Goal: Task Accomplishment & Management: Use online tool/utility

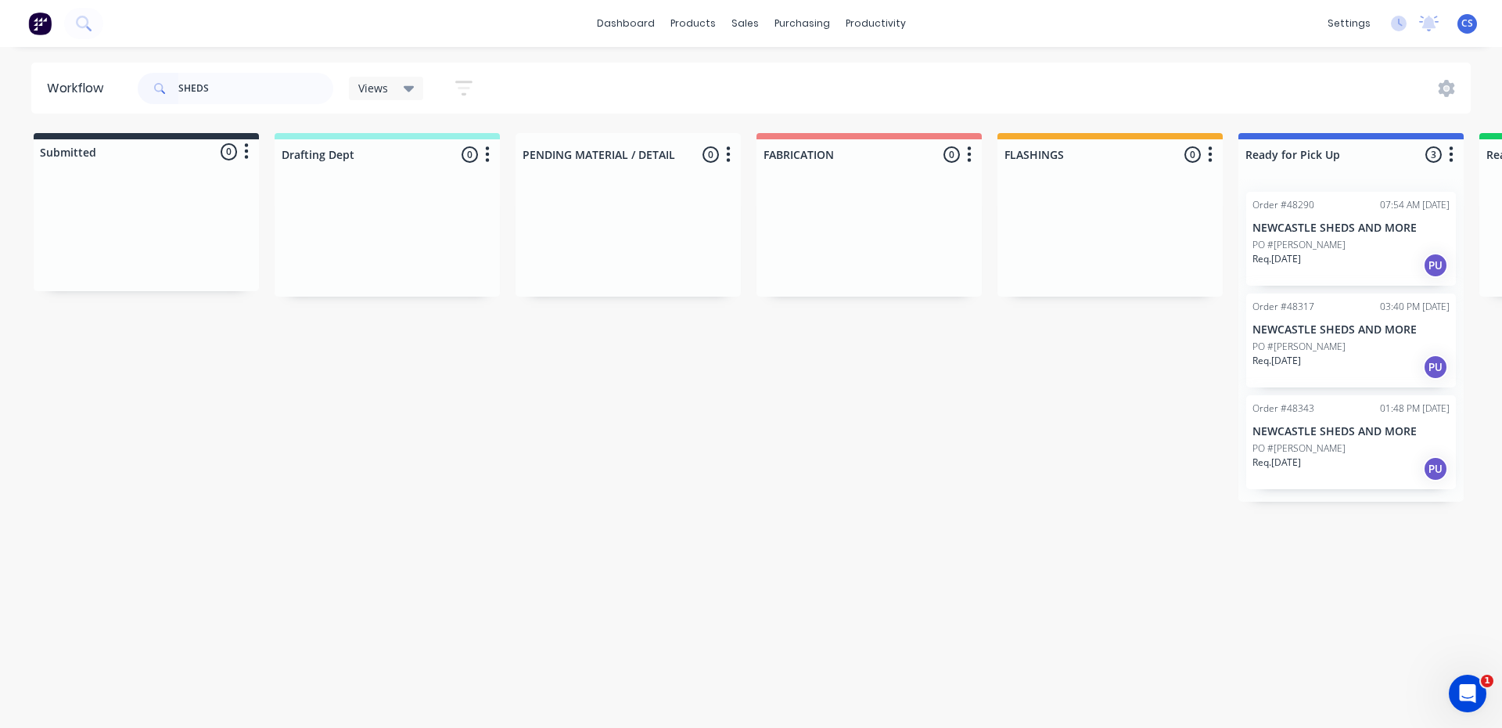
type input "SHEDS"
click at [1345, 456] on div "Req. [DATE] PU" at bounding box center [1350, 468] width 197 height 27
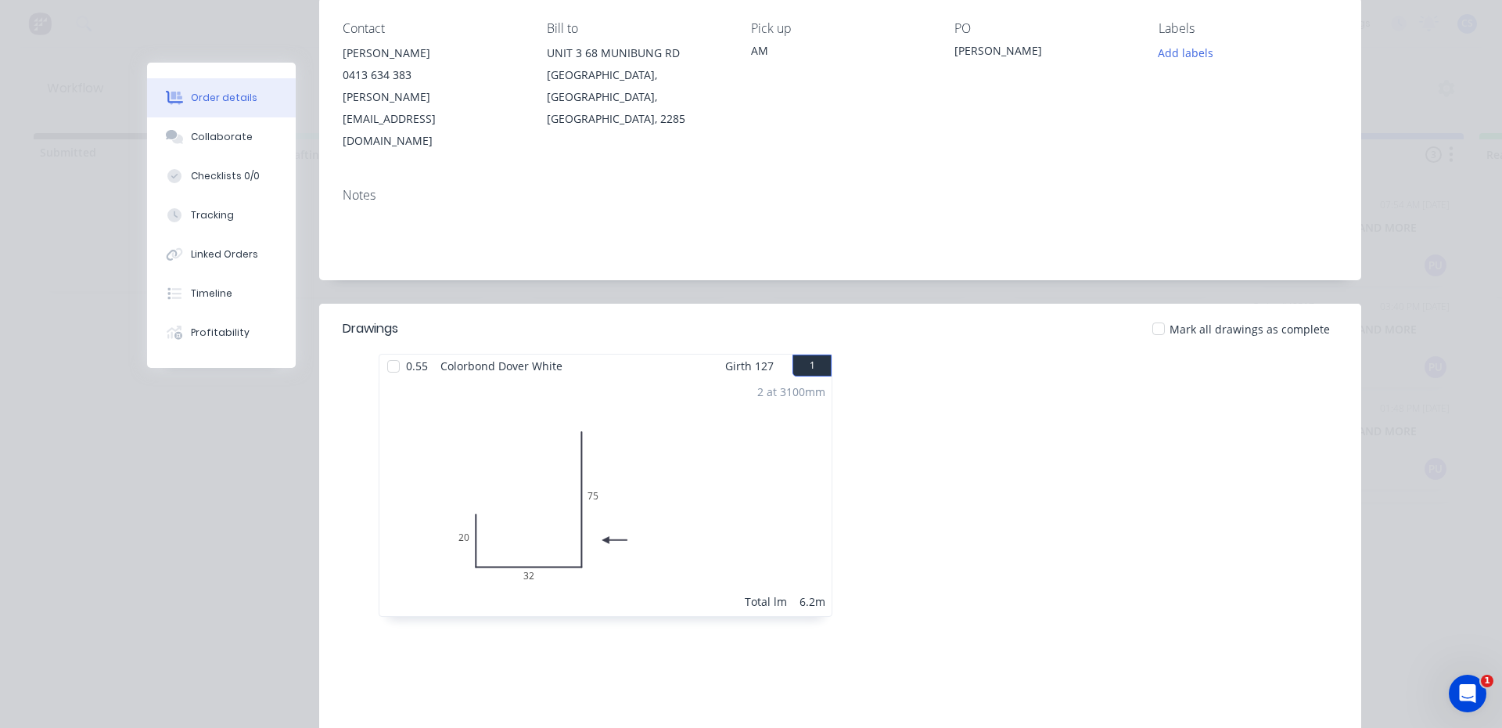
scroll to position [212, 0]
click at [175, 132] on icon at bounding box center [175, 137] width 18 height 14
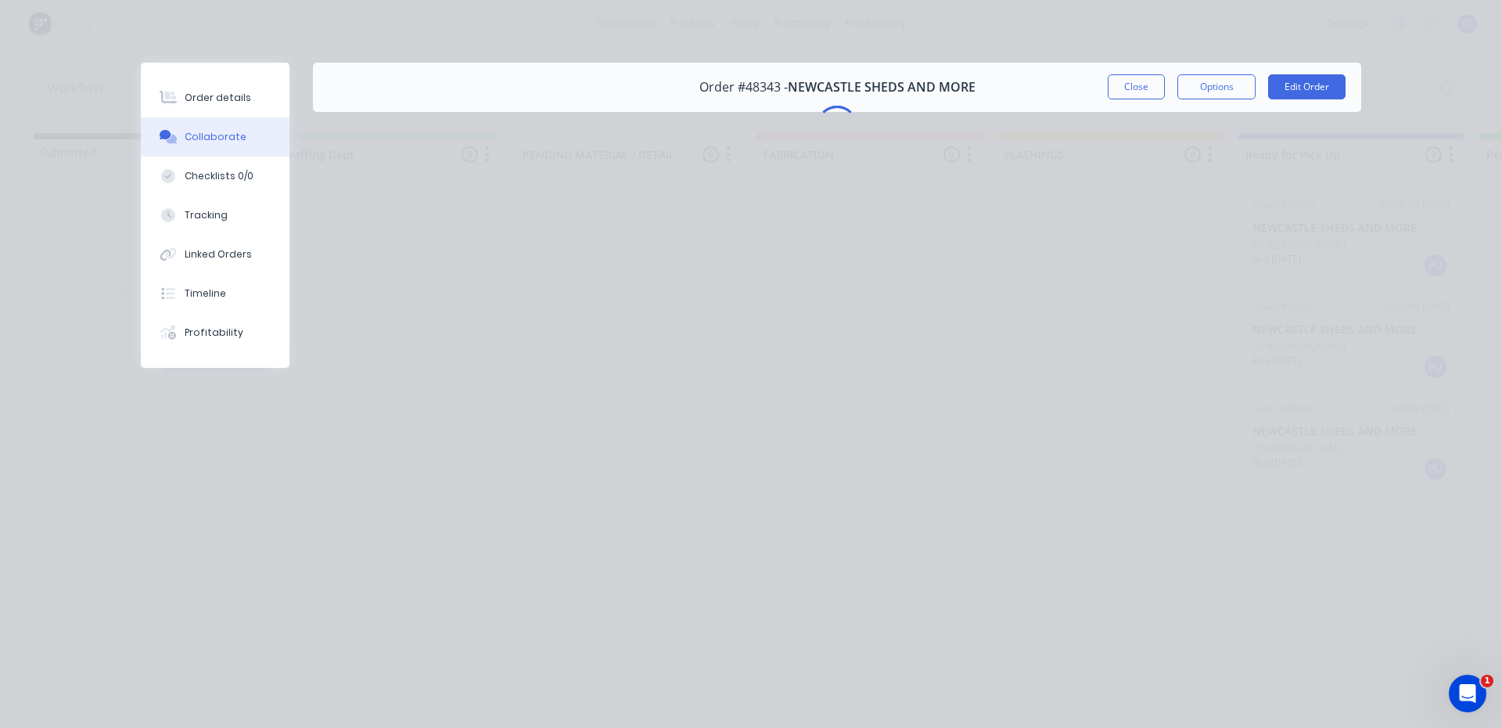
scroll to position [0, 0]
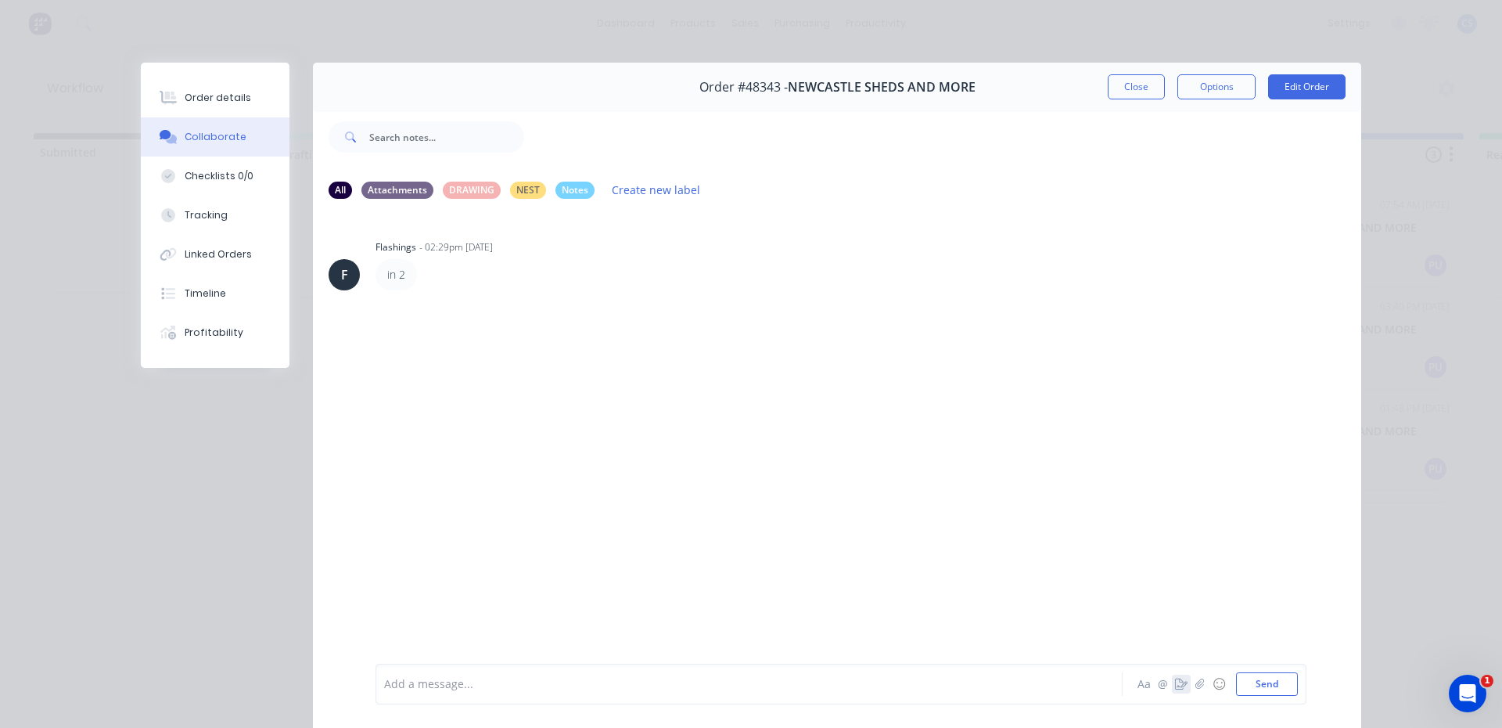
click at [1175, 684] on icon "button" at bounding box center [1181, 683] width 13 height 11
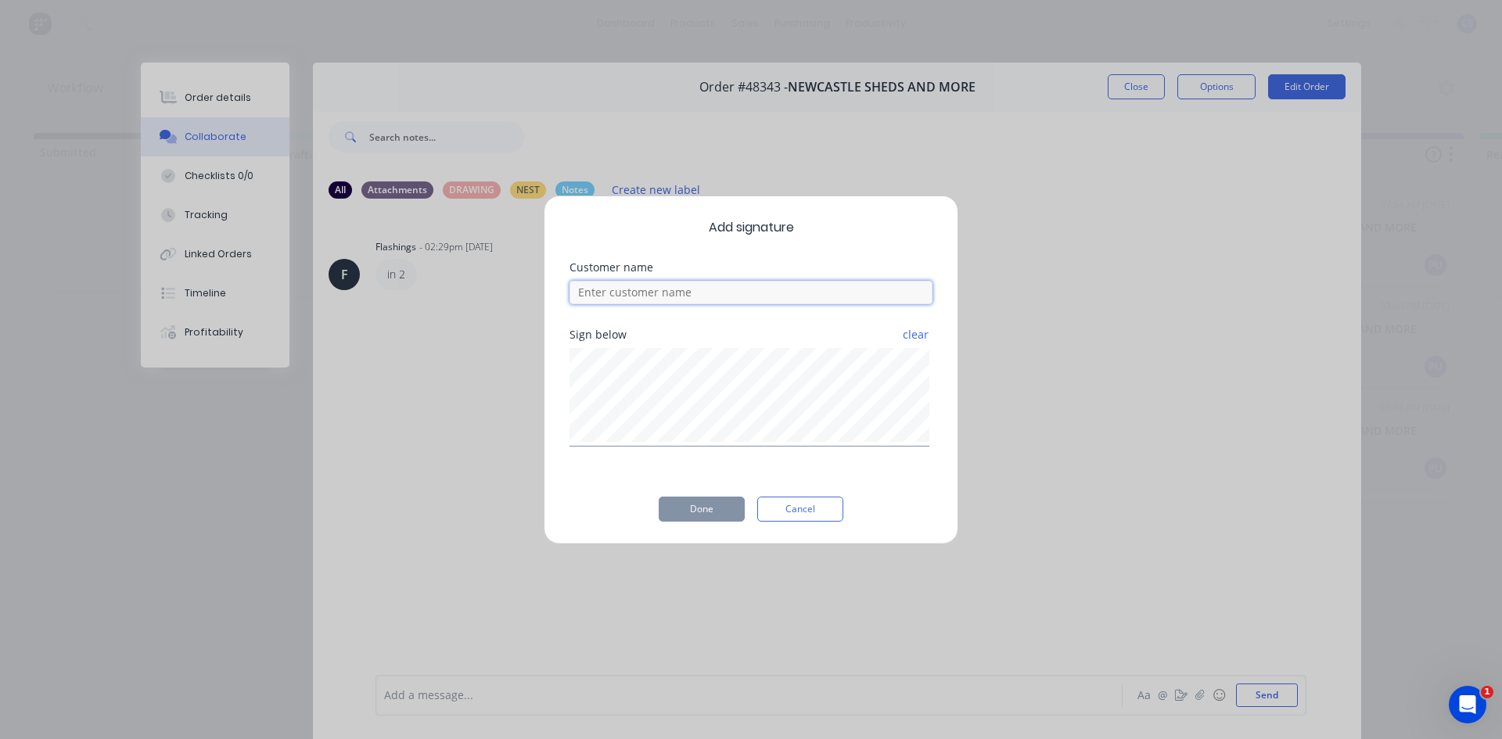
click at [747, 290] on input at bounding box center [751, 292] width 363 height 23
type input "[PERSON_NAME]"
click at [689, 508] on button "Done" at bounding box center [702, 509] width 86 height 25
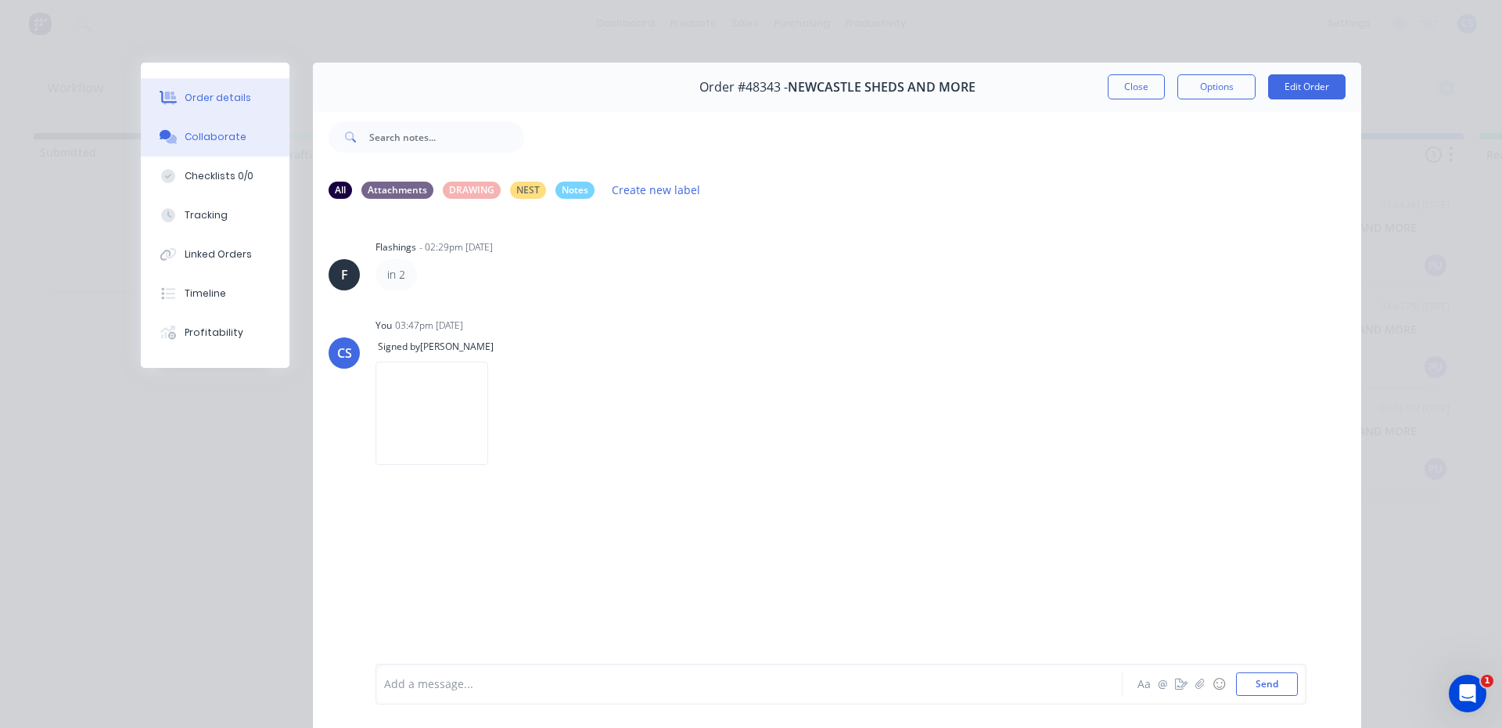
click at [228, 85] on button "Order details" at bounding box center [215, 97] width 149 height 39
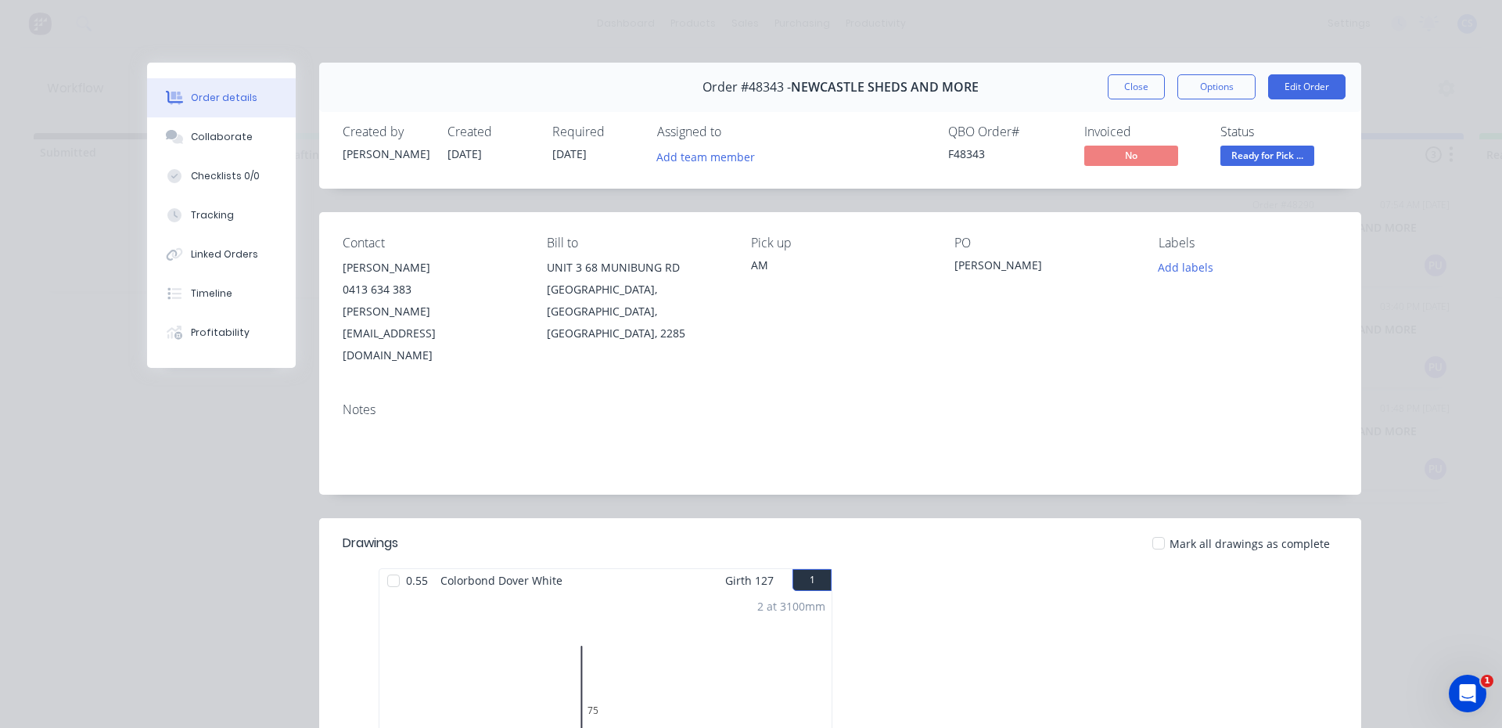
click at [1277, 156] on span "Ready for Pick ..." at bounding box center [1267, 156] width 94 height 20
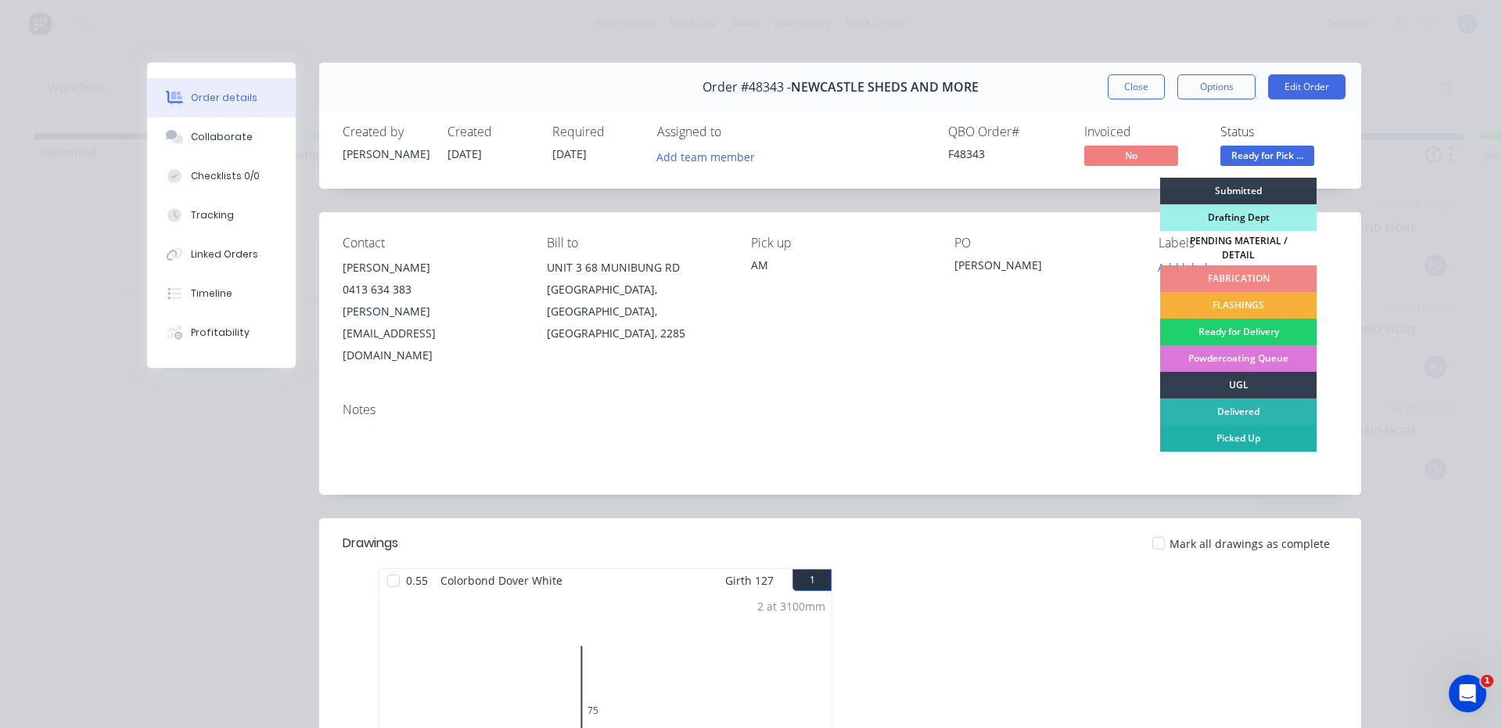
click at [1252, 430] on div "Picked Up" at bounding box center [1238, 438] width 156 height 27
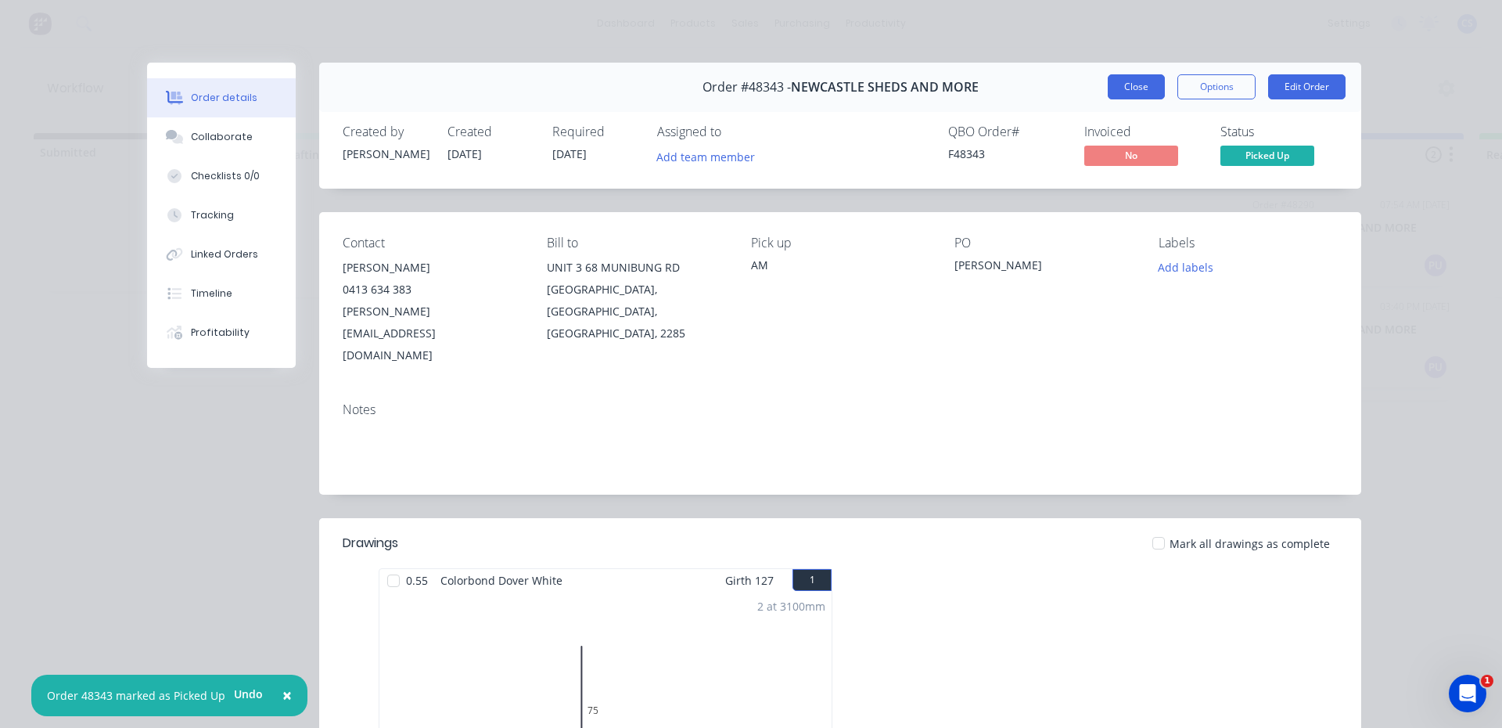
click at [1114, 83] on button "Close" at bounding box center [1136, 86] width 57 height 25
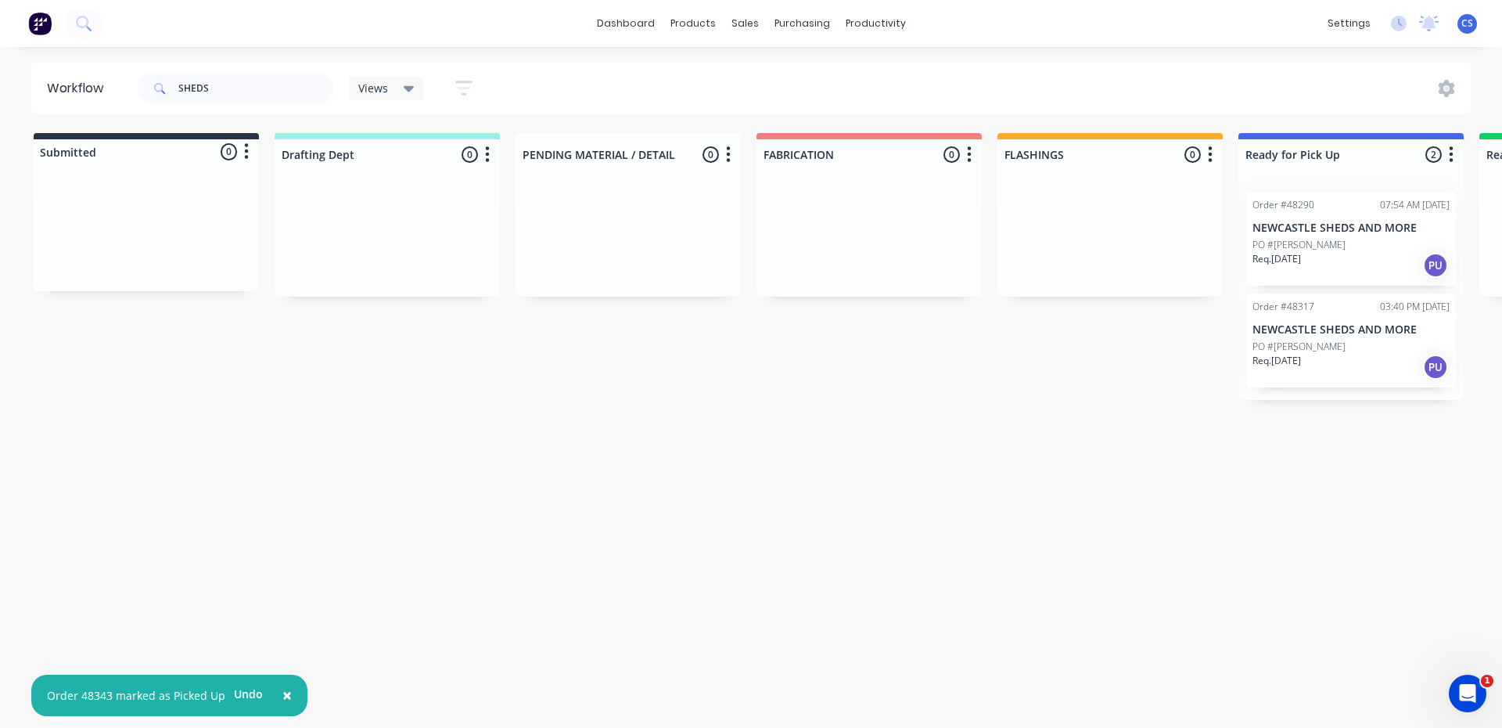
click at [1331, 351] on div "PO #[PERSON_NAME]" at bounding box center [1350, 347] width 197 height 14
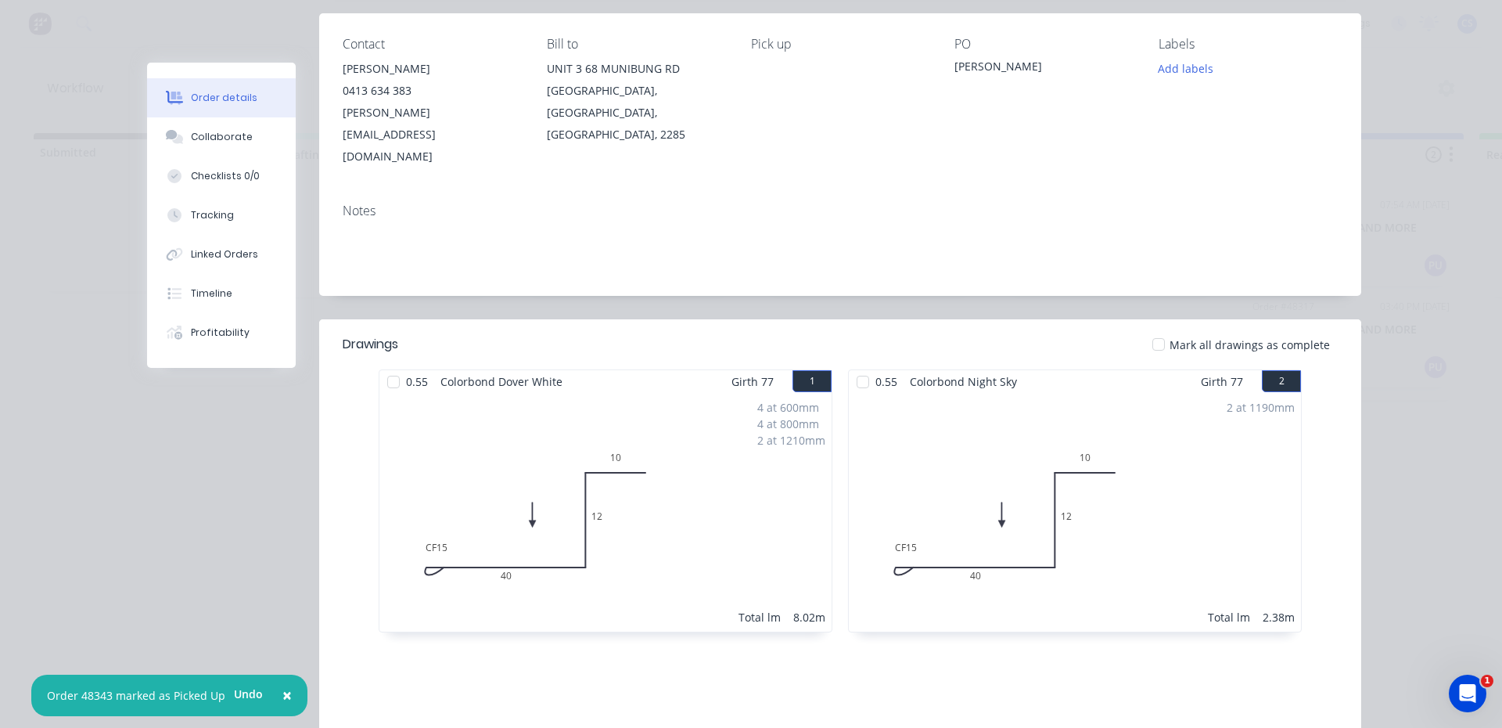
scroll to position [368, 0]
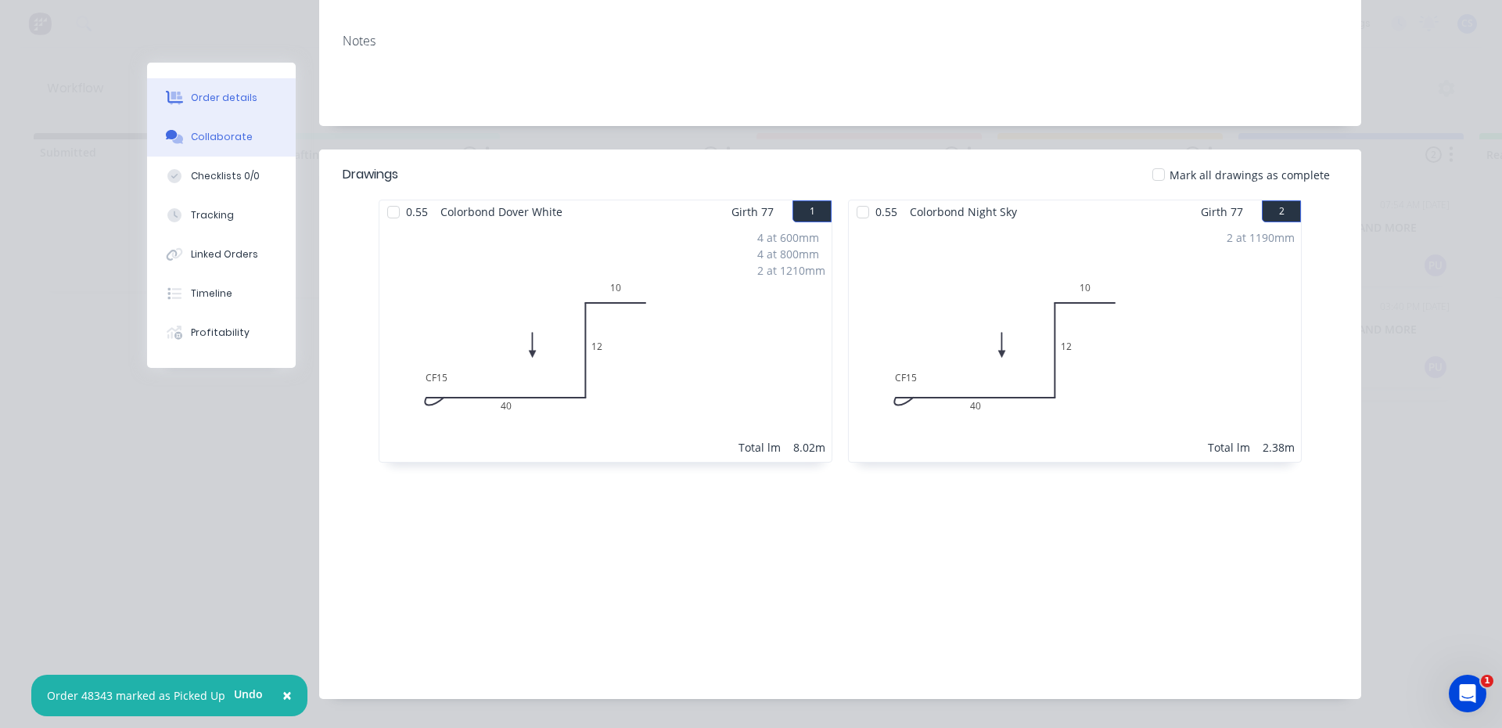
click at [253, 137] on button "Collaborate" at bounding box center [221, 136] width 149 height 39
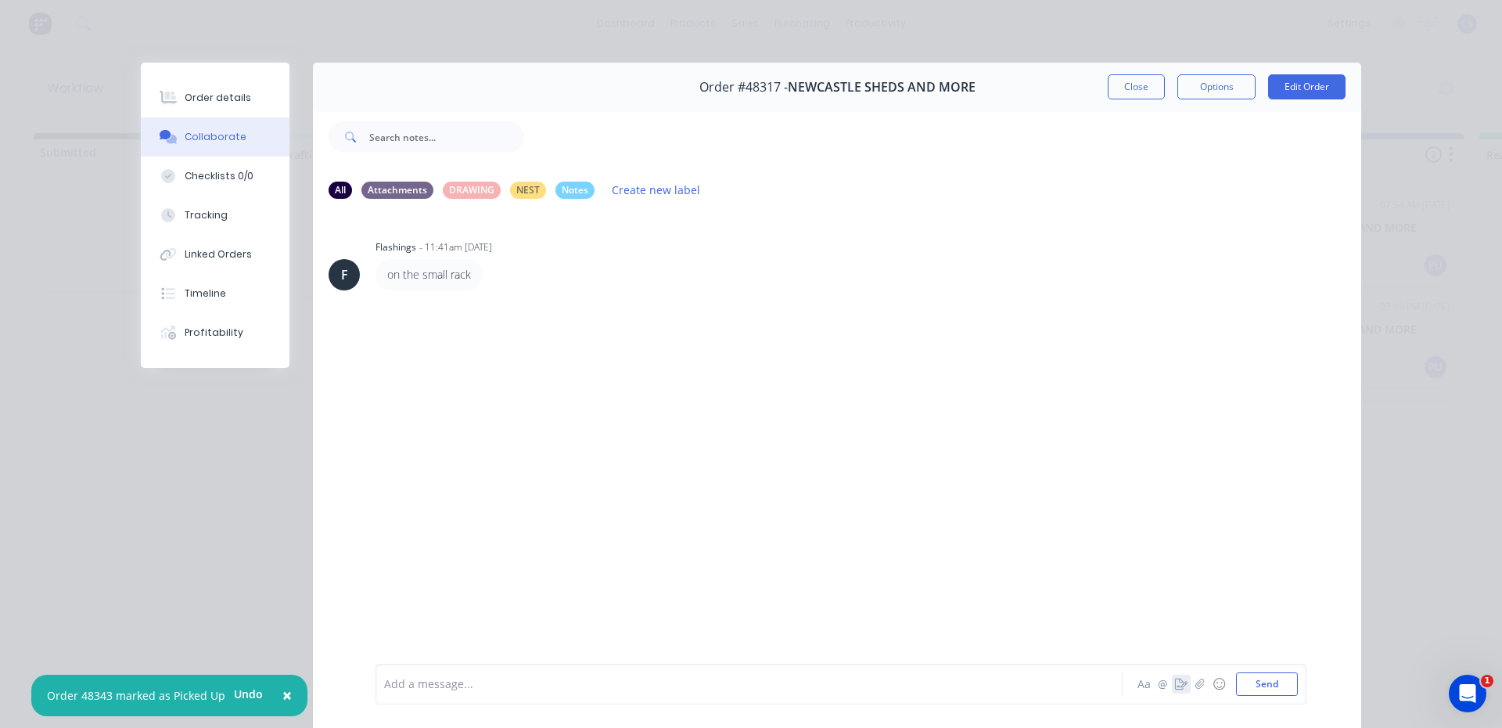
click at [1173, 676] on button "button" at bounding box center [1181, 683] width 19 height 19
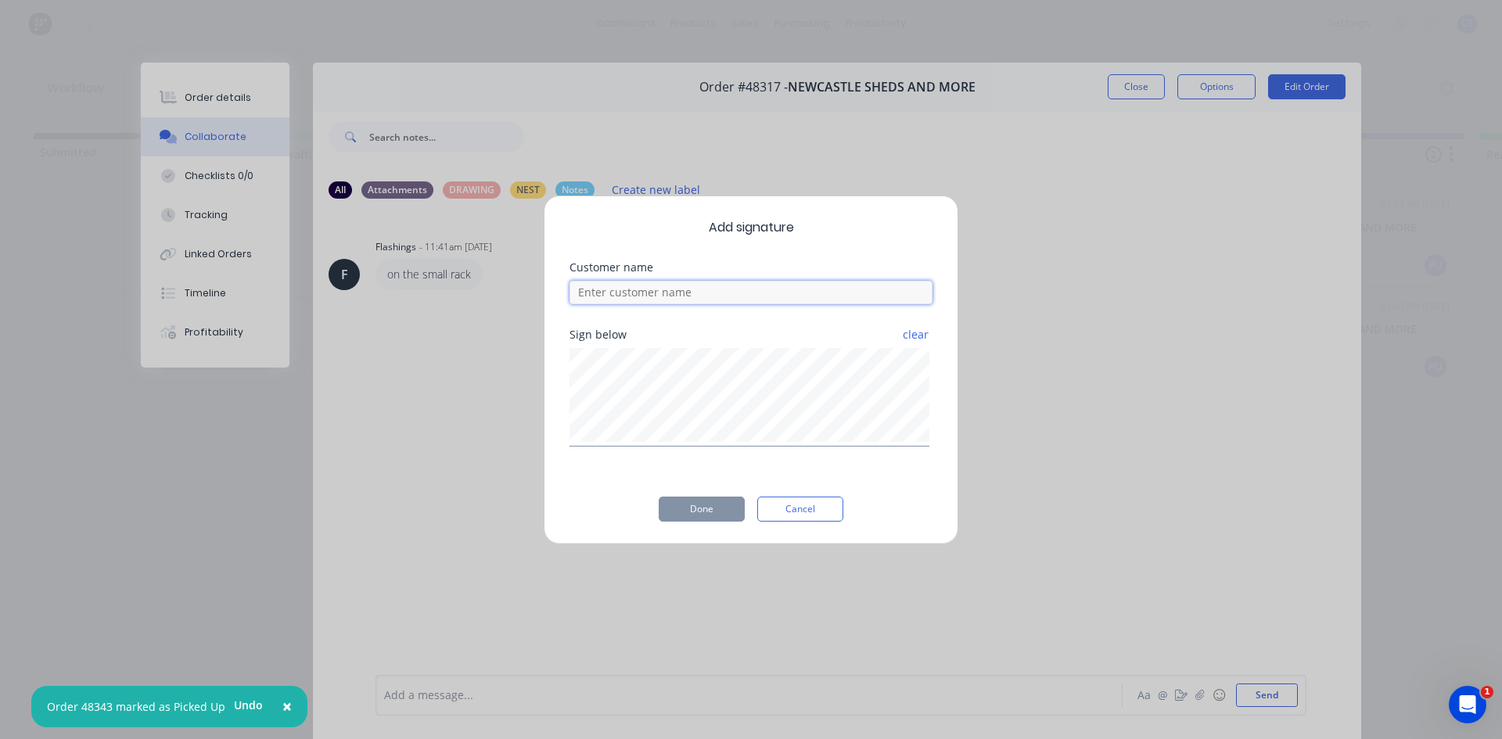
click at [691, 294] on input at bounding box center [751, 292] width 363 height 23
type input "[PERSON_NAME]"
click at [690, 506] on button "Done" at bounding box center [702, 509] width 86 height 25
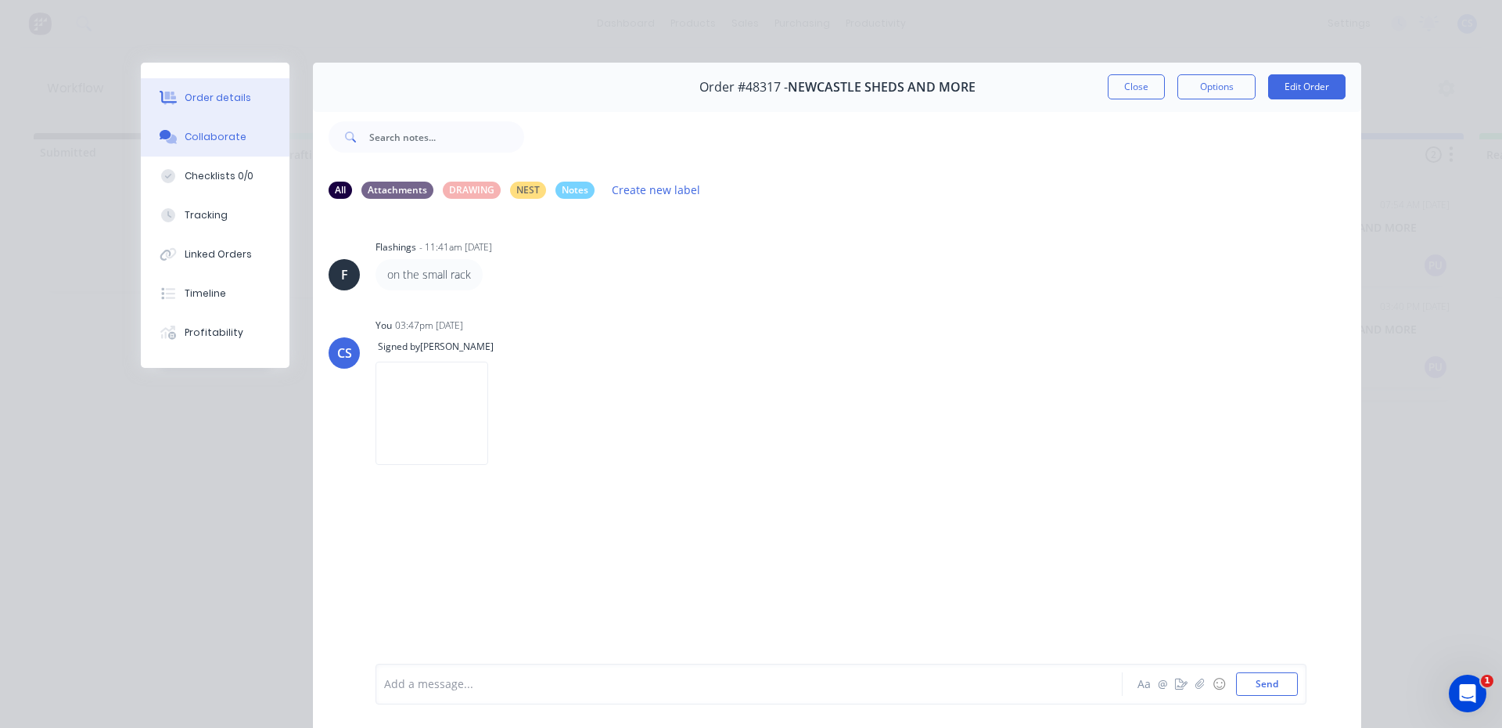
click at [249, 102] on button "Order details" at bounding box center [215, 97] width 149 height 39
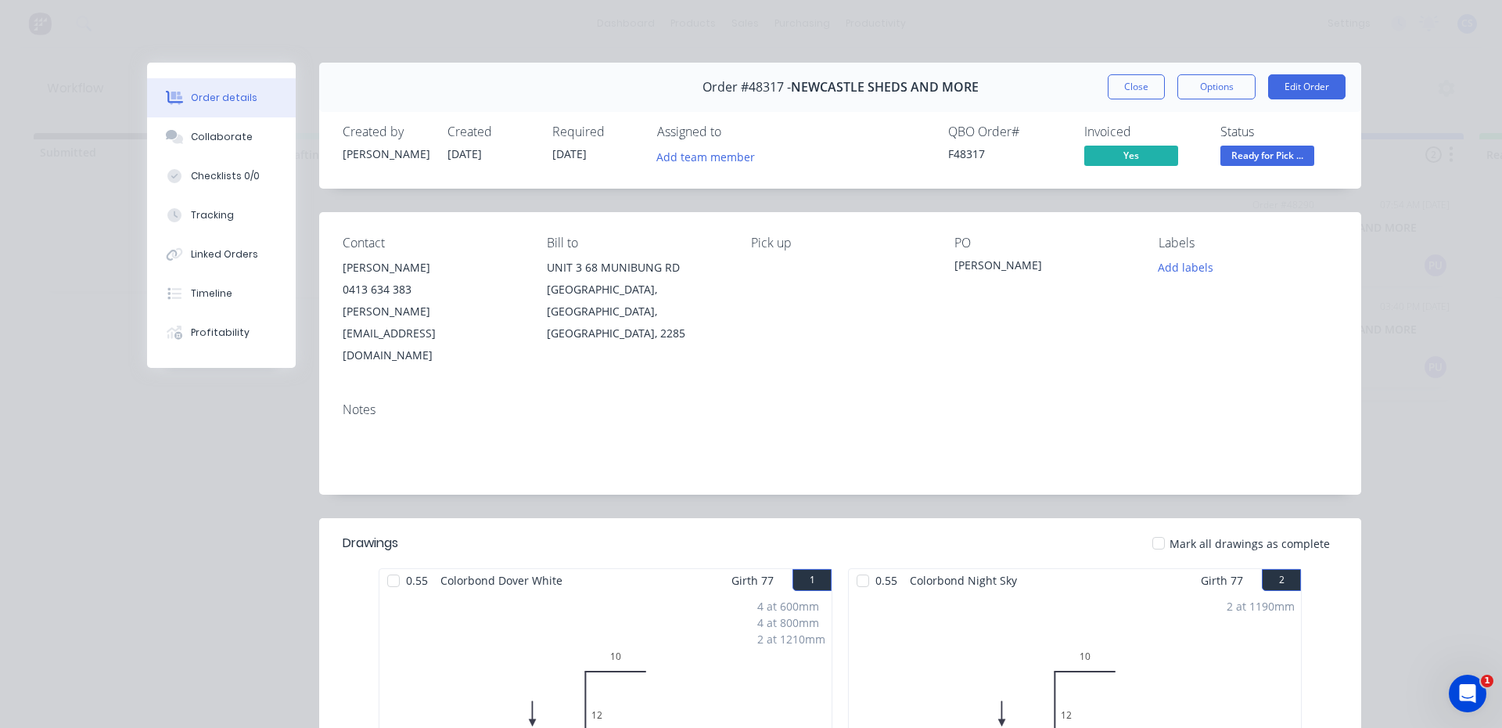
click at [1241, 146] on span "Ready for Pick ..." at bounding box center [1267, 156] width 94 height 20
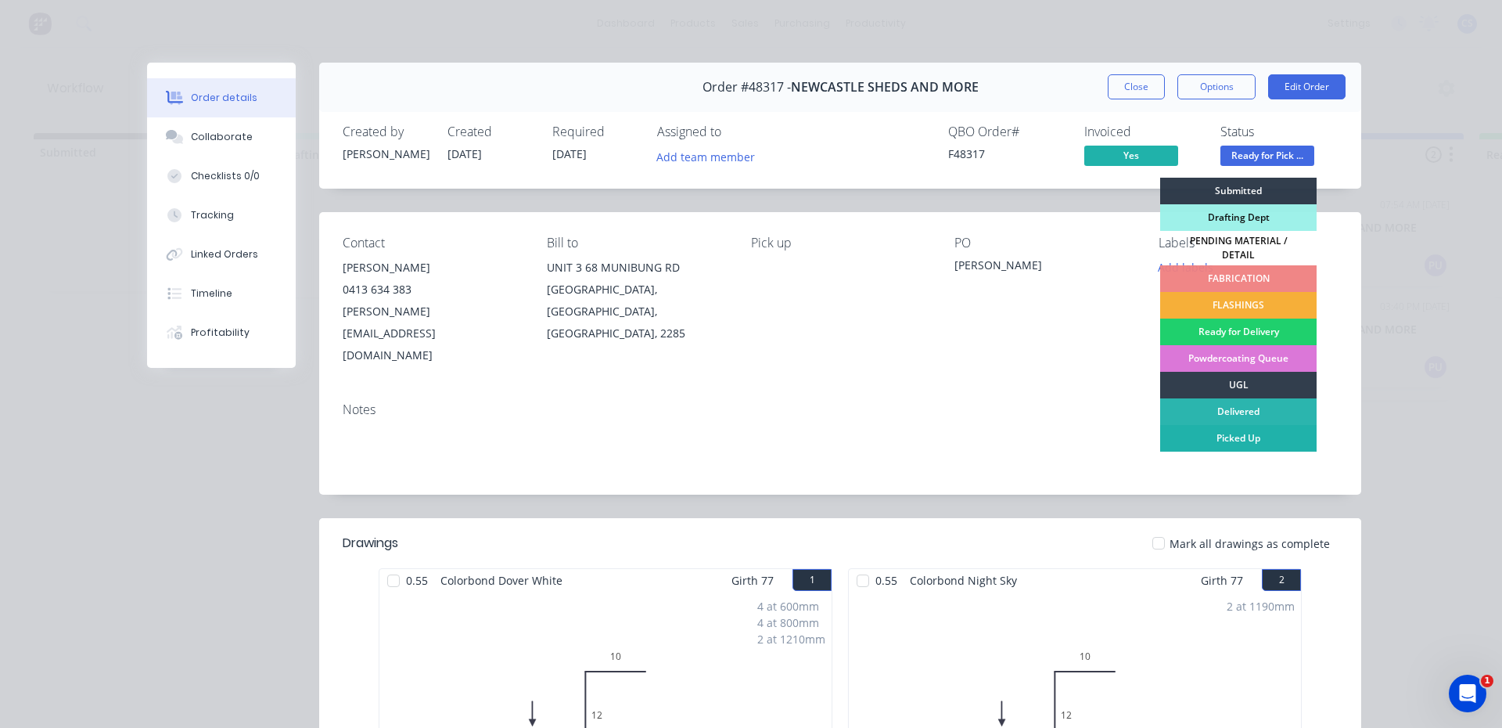
click at [1212, 435] on div "Picked Up" at bounding box center [1238, 438] width 156 height 27
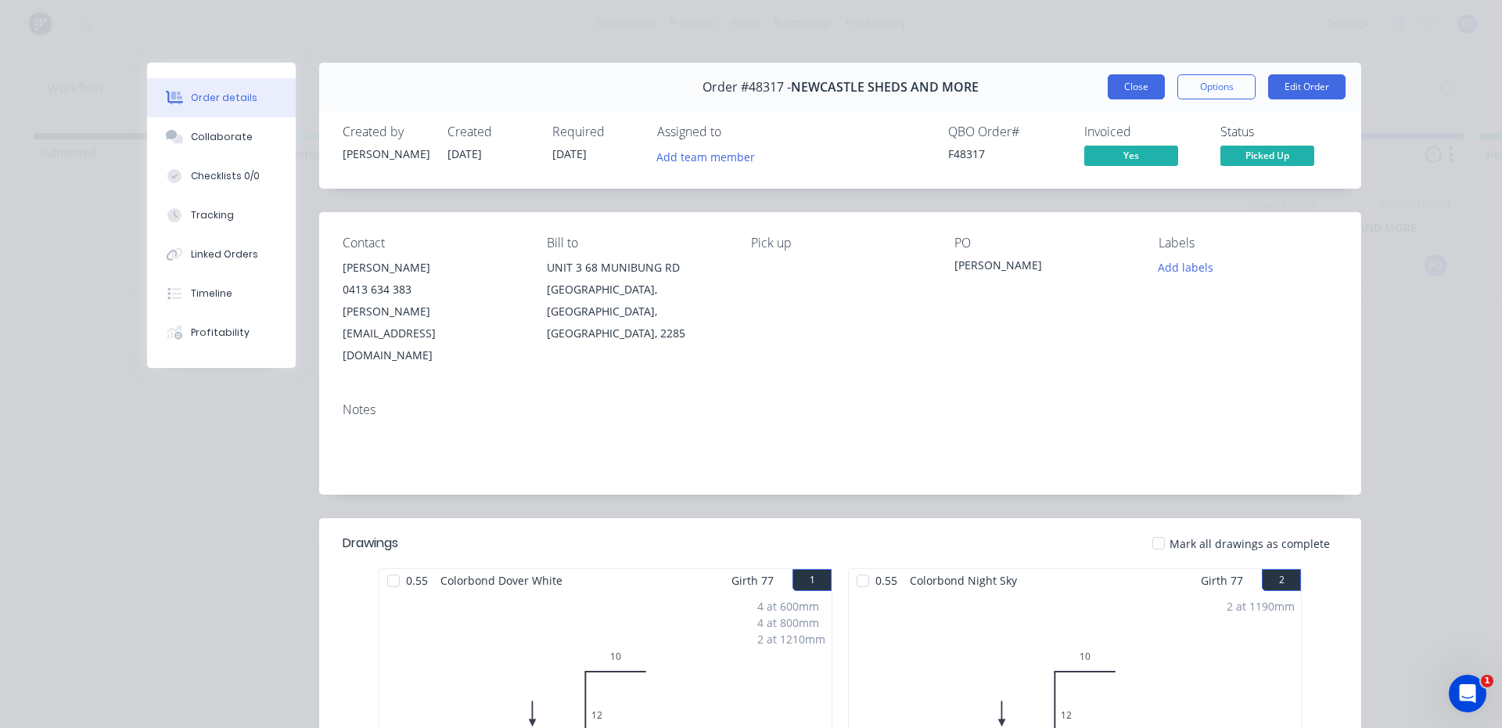
click at [1131, 88] on button "Close" at bounding box center [1136, 86] width 57 height 25
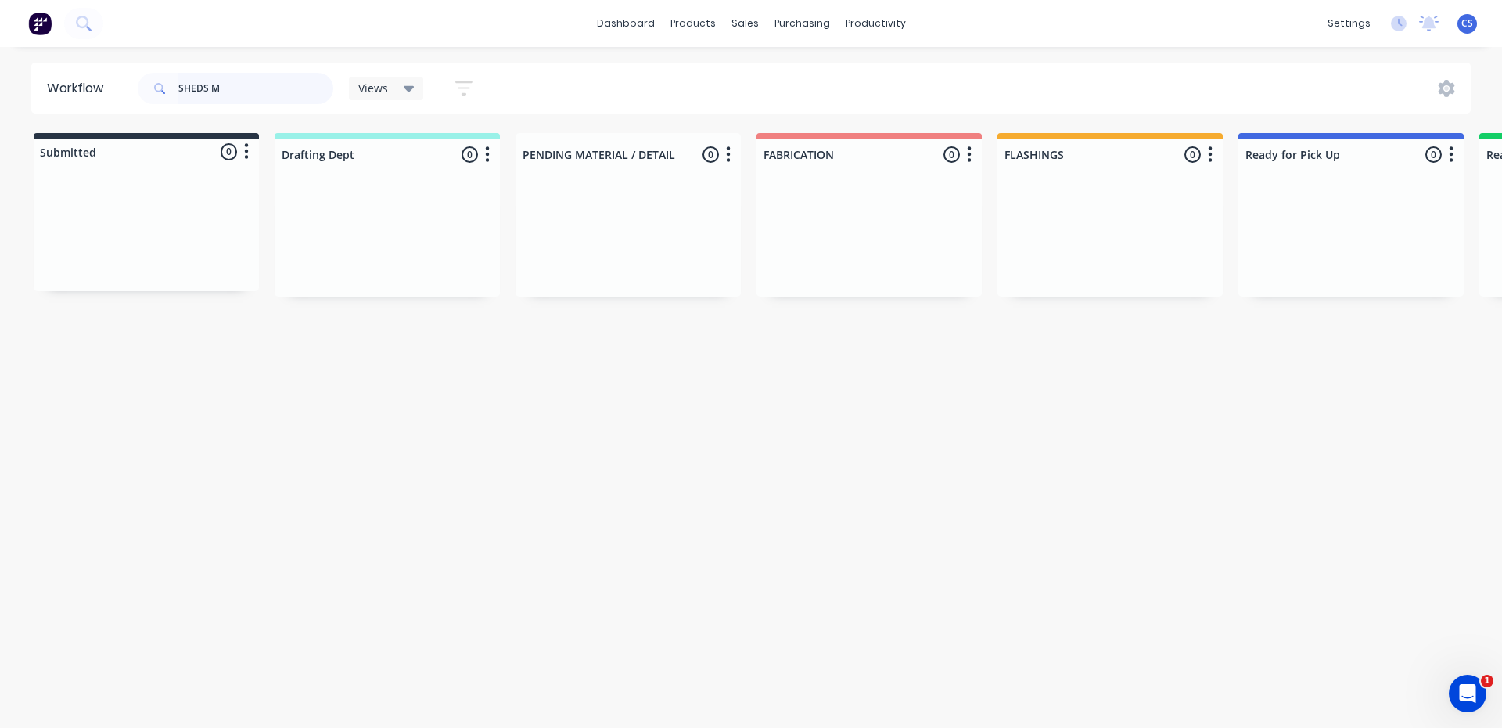
type input "SHEDS M"
